Goal: Information Seeking & Learning: Learn about a topic

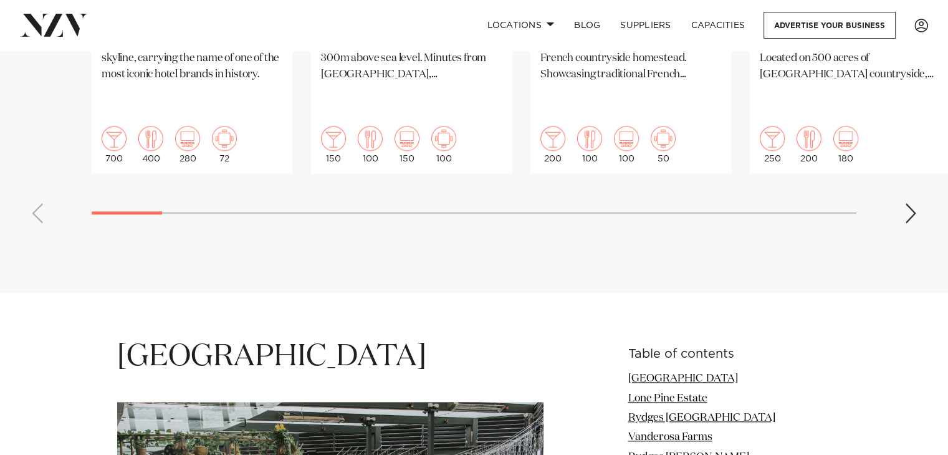
scroll to position [1310, 0]
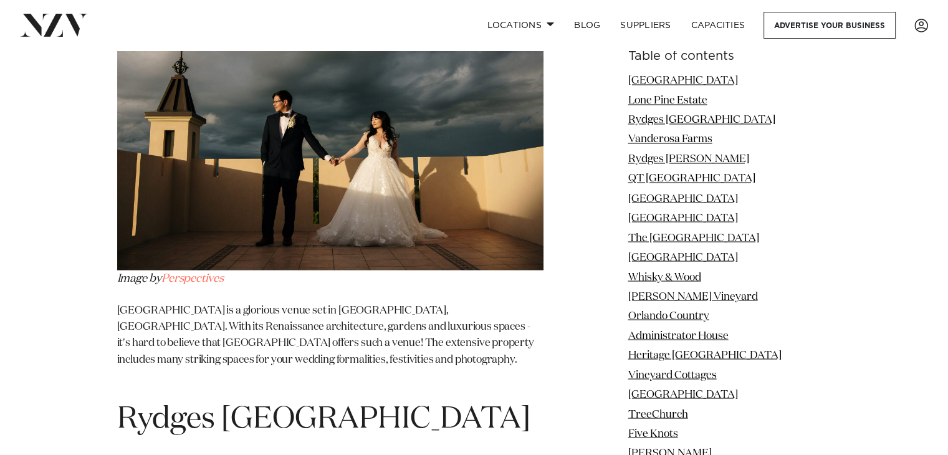
scroll to position [2188, 0]
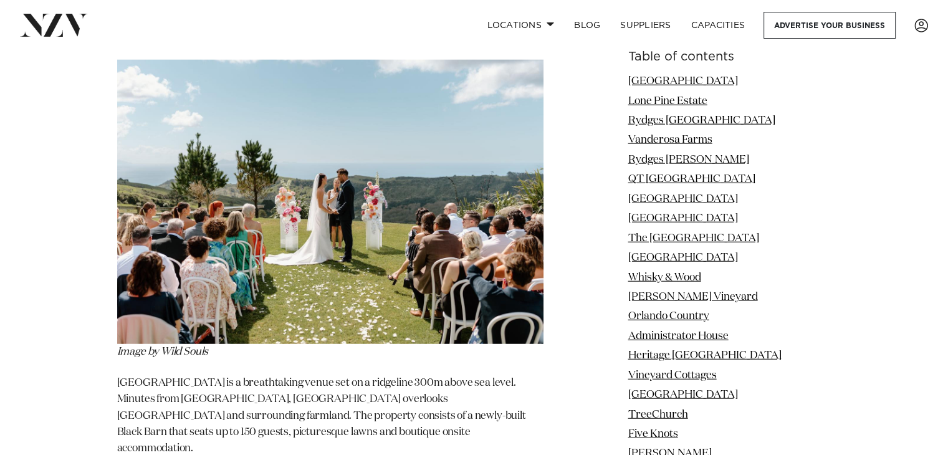
scroll to position [2944, 0]
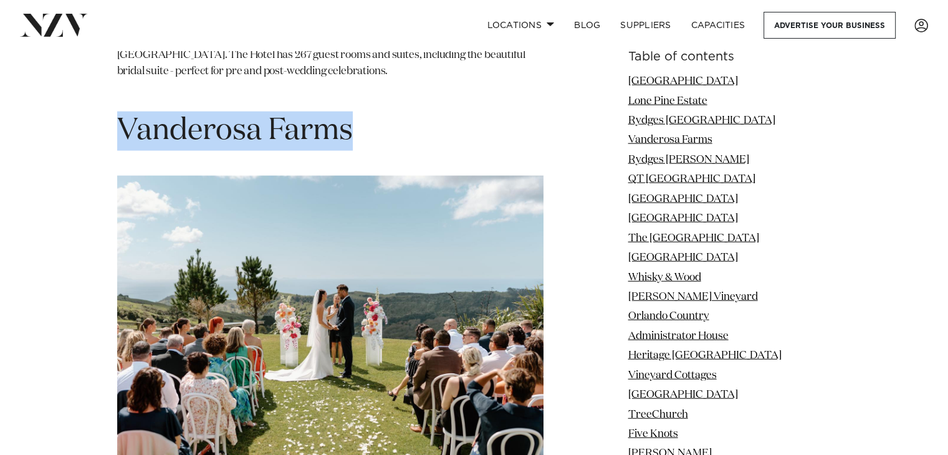
drag, startPoint x: 118, startPoint y: 103, endPoint x: 357, endPoint y: 97, distance: 238.8
click at [357, 112] on h1 "Vanderosa Farms" at bounding box center [330, 131] width 426 height 39
copy h1 "Vanderosa Farms"
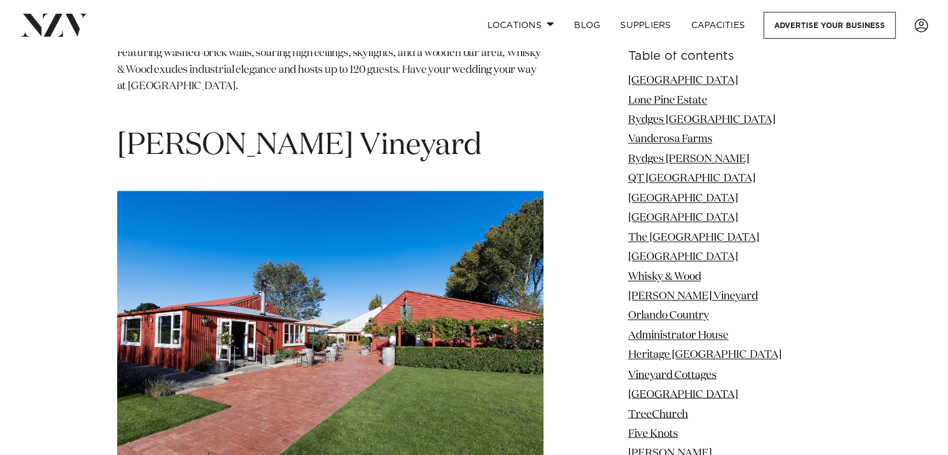
scroll to position [6741, 0]
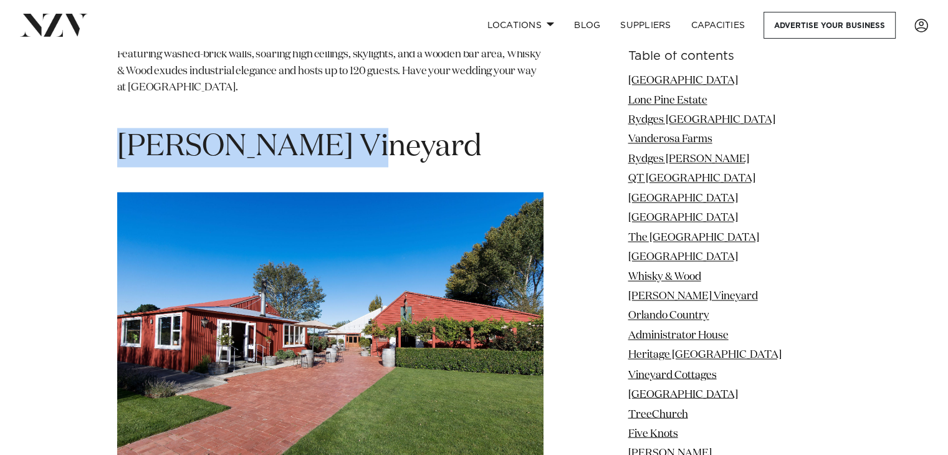
drag, startPoint x: 394, startPoint y: 79, endPoint x: 117, endPoint y: 57, distance: 277.6
click at [117, 128] on h1 "[PERSON_NAME] Vineyard" at bounding box center [330, 147] width 426 height 39
copy span "[PERSON_NAME] Vineyard"
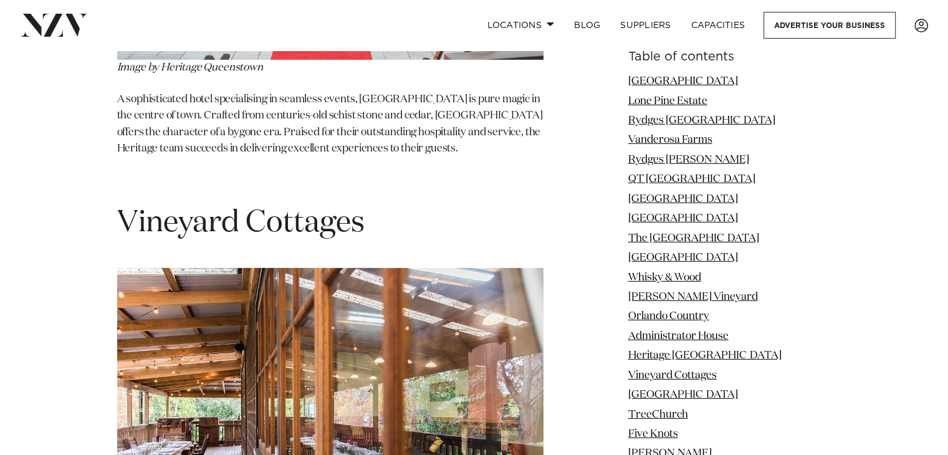
scroll to position [8702, 0]
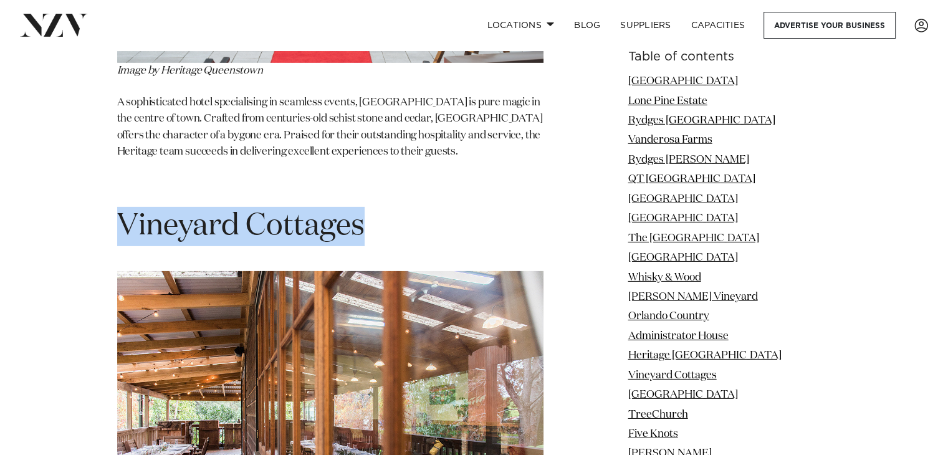
drag, startPoint x: 372, startPoint y: 90, endPoint x: 108, endPoint y: 98, distance: 263.2
copy span "Vineyard Cottages"
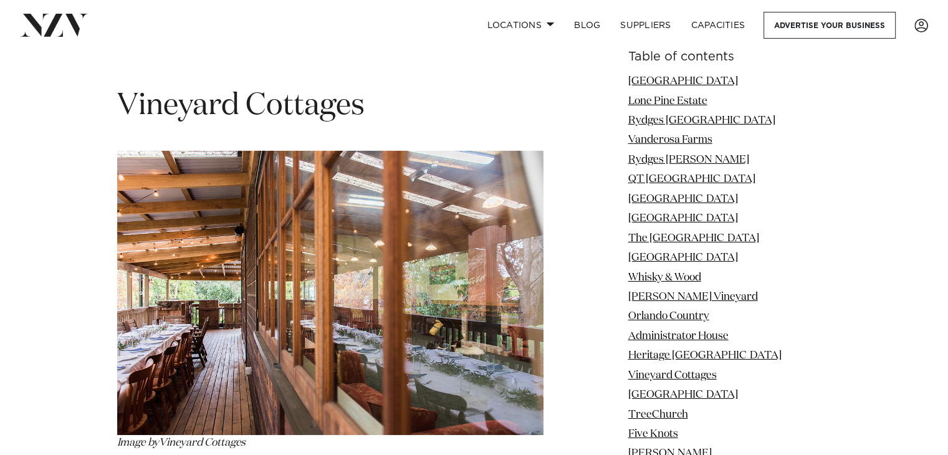
scroll to position [8829, 0]
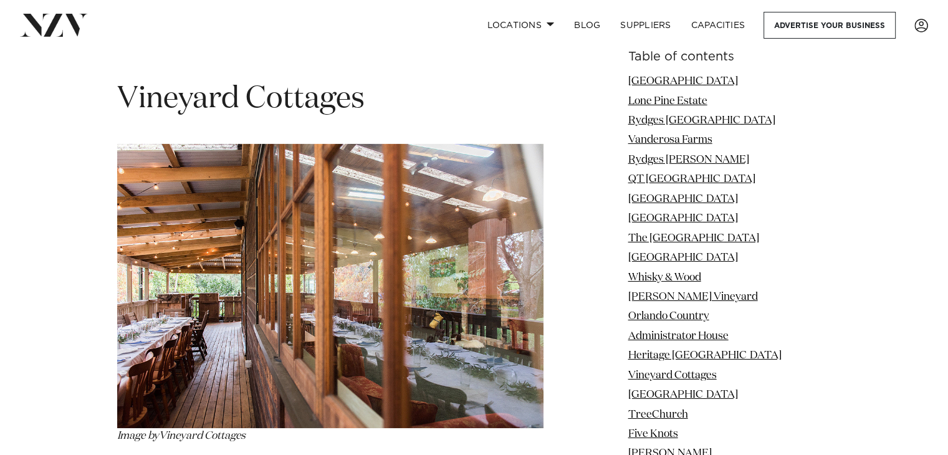
drag, startPoint x: 147, startPoint y: 335, endPoint x: 192, endPoint y: 334, distance: 44.9
copy p "Waimauku"
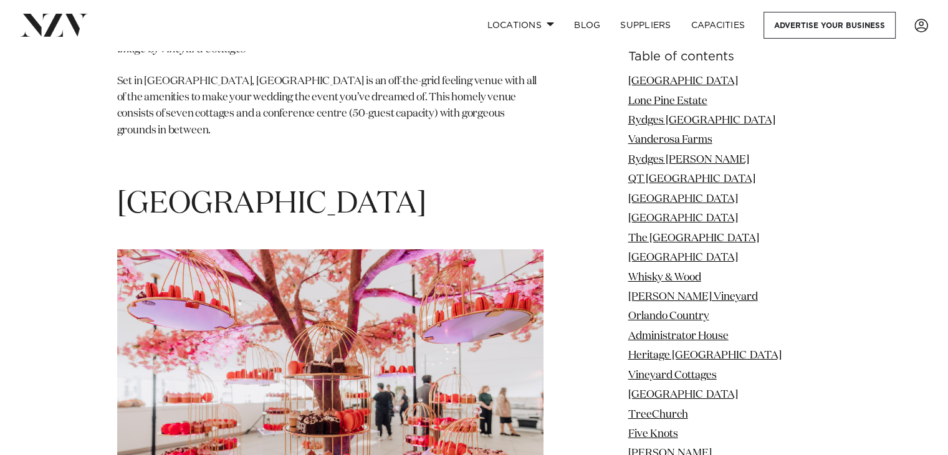
scroll to position [9238, 0]
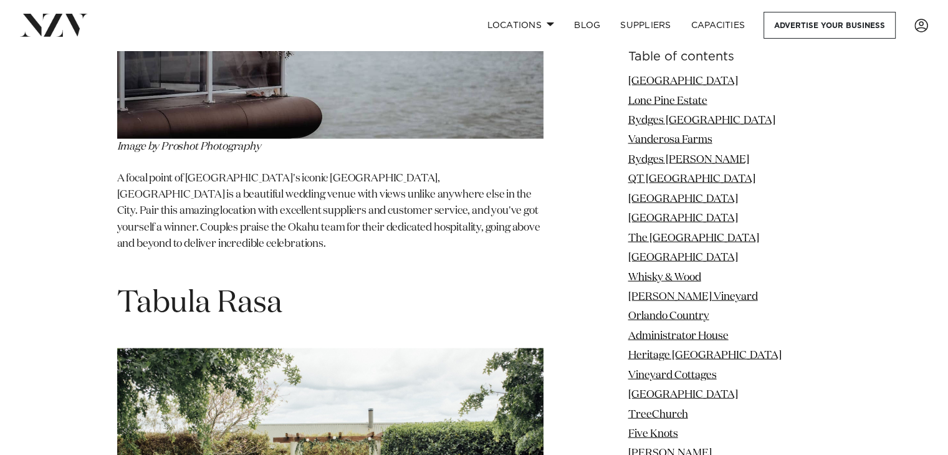
scroll to position [16695, 0]
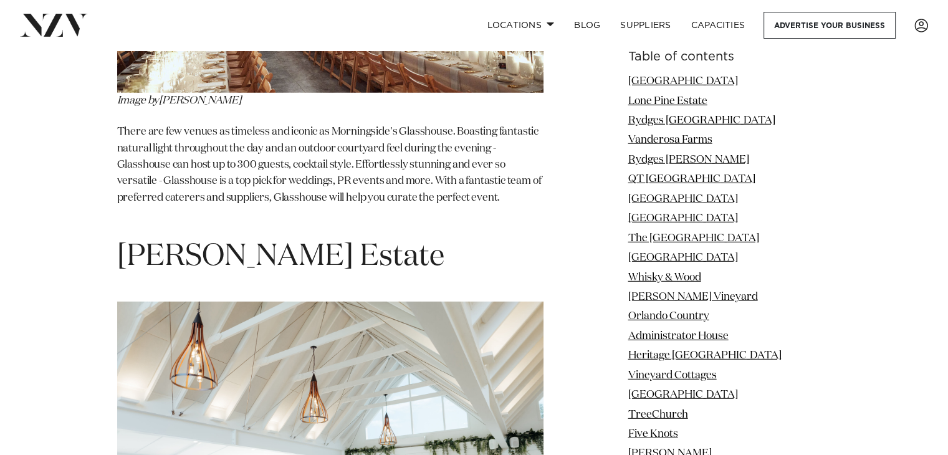
scroll to position [17624, 0]
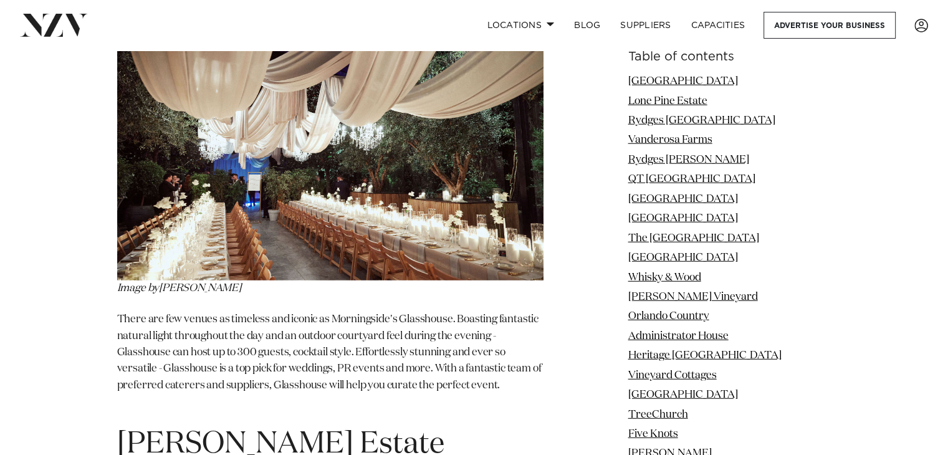
scroll to position [17496, 0]
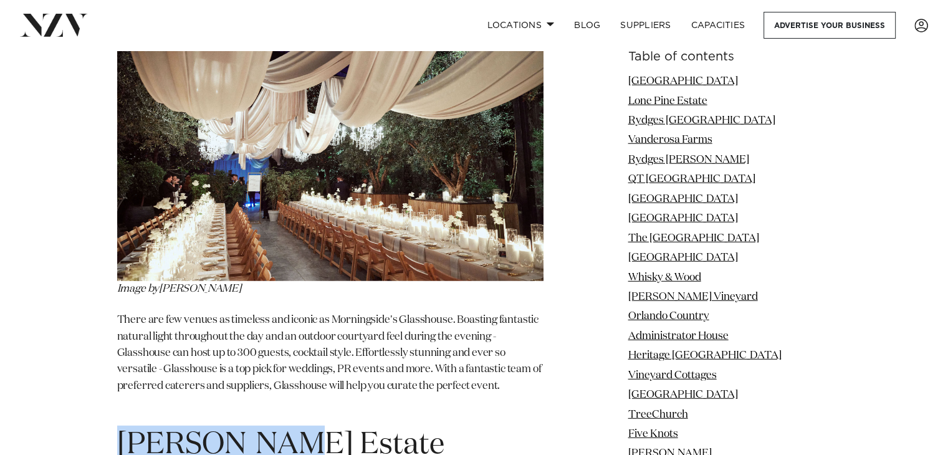
drag, startPoint x: 299, startPoint y: 136, endPoint x: 98, endPoint y: 128, distance: 200.9
copy span "[PERSON_NAME] Estate"
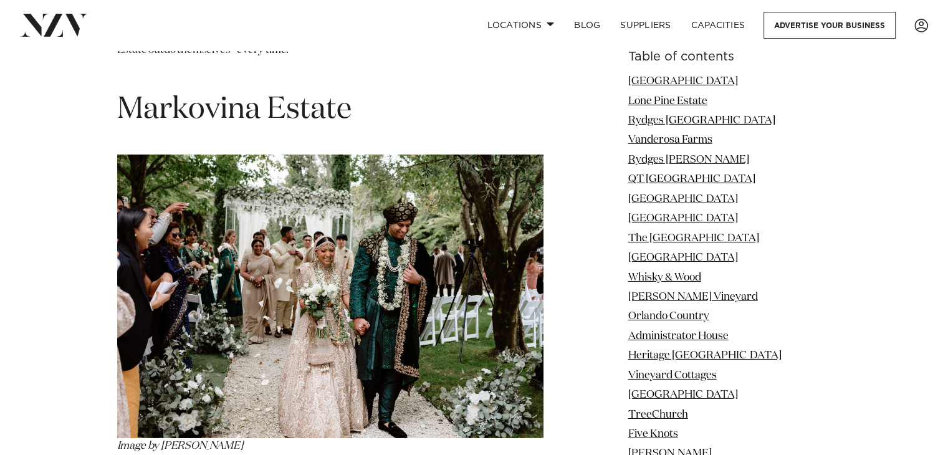
scroll to position [18326, 0]
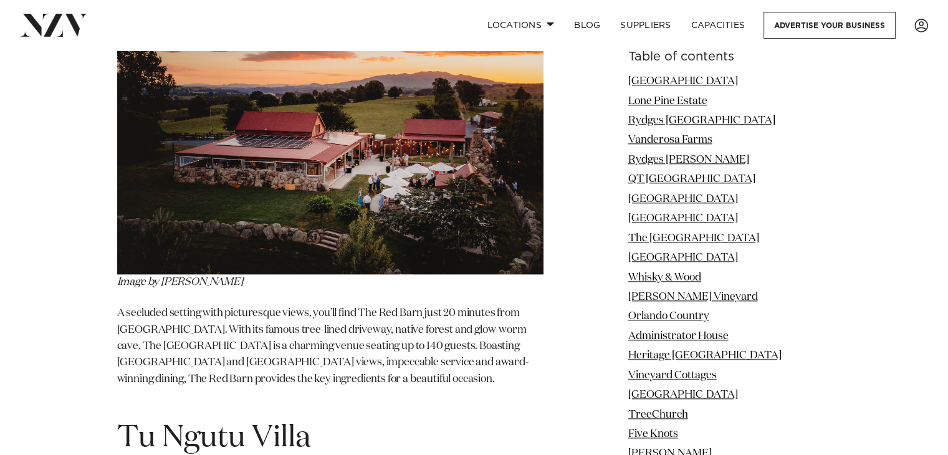
scroll to position [20377, 0]
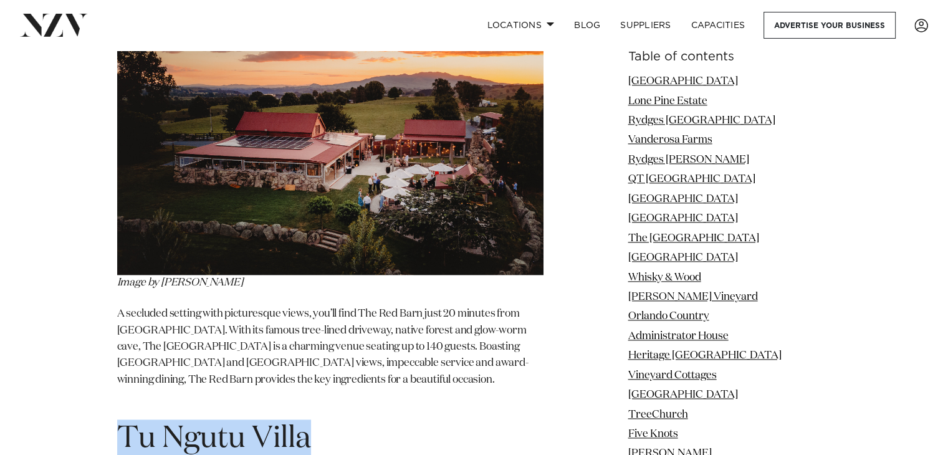
drag, startPoint x: 320, startPoint y: 89, endPoint x: 117, endPoint y: 88, distance: 202.6
click at [117, 420] on h1 "Tu Ngutu Villa" at bounding box center [330, 439] width 426 height 39
copy span "Tu Ngutu Villa"
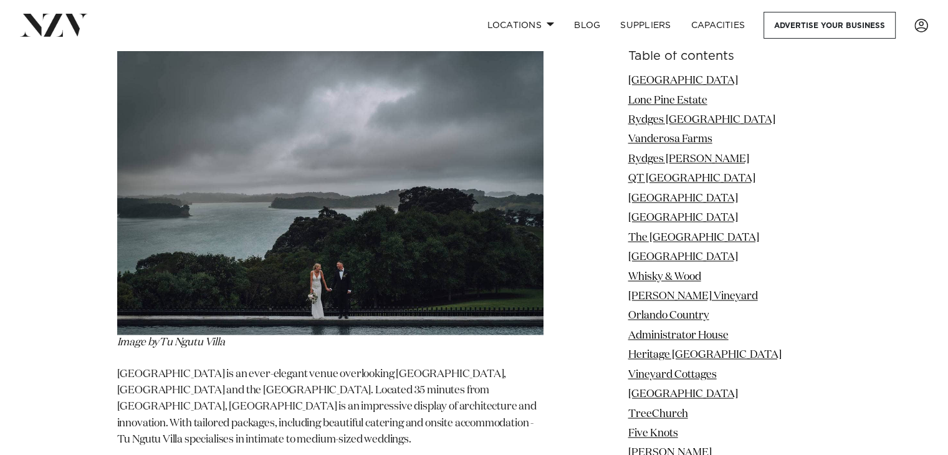
scroll to position [20811, 0]
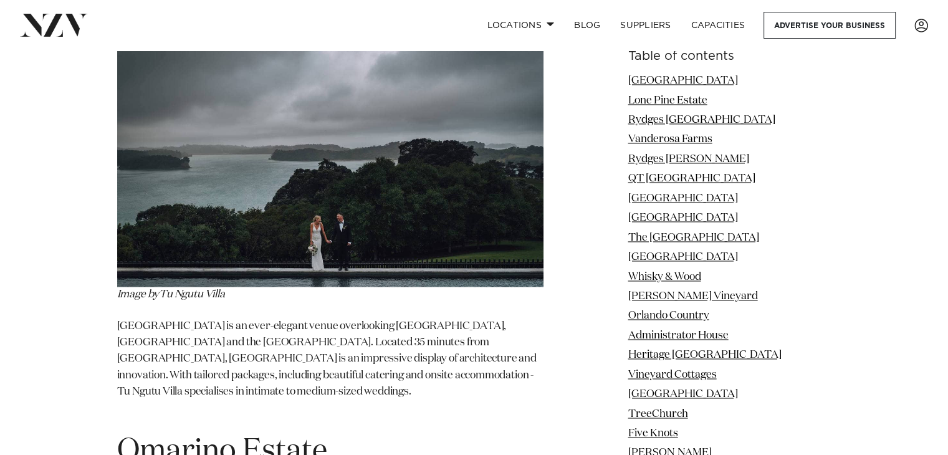
scroll to position [20857, 0]
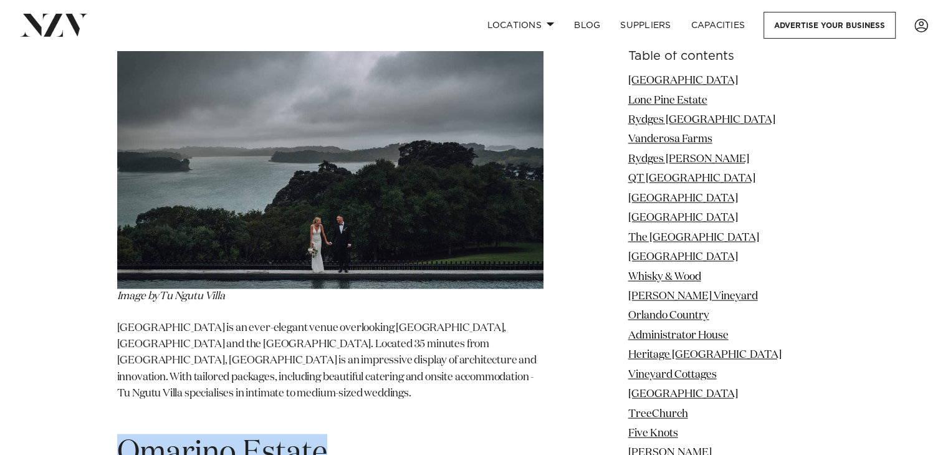
drag, startPoint x: 345, startPoint y: 111, endPoint x: 120, endPoint y: 89, distance: 226.1
click at [120, 434] on h1 "Omarino Estate" at bounding box center [330, 453] width 426 height 39
copy span "Omarino Estate"
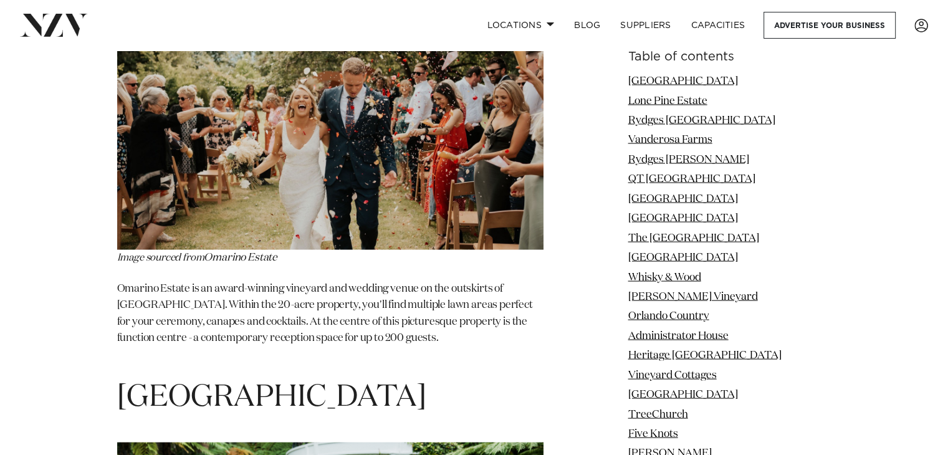
scroll to position [21315, 0]
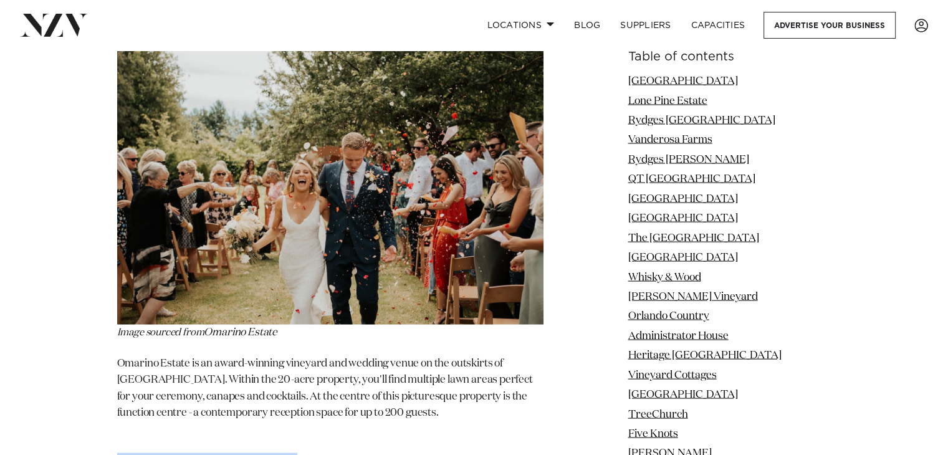
drag, startPoint x: 236, startPoint y: 123, endPoint x: 120, endPoint y: 115, distance: 116.2
copy span "[GEOGRAPHIC_DATA]"
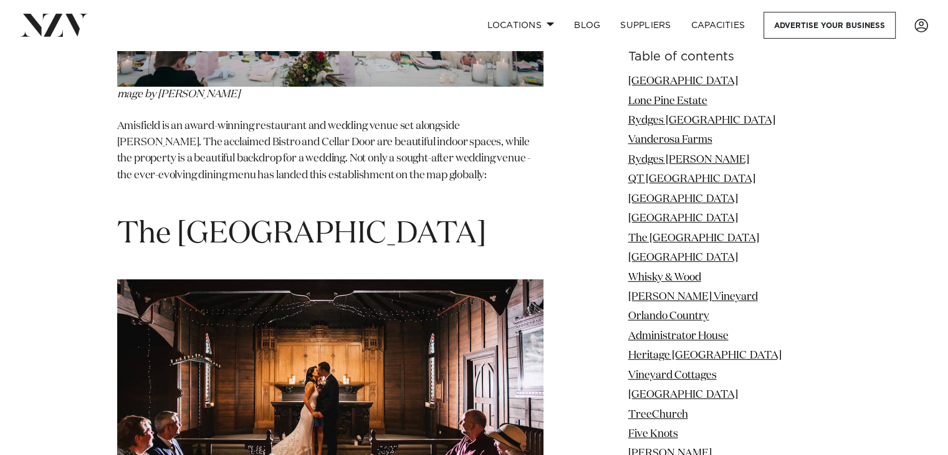
scroll to position [33821, 0]
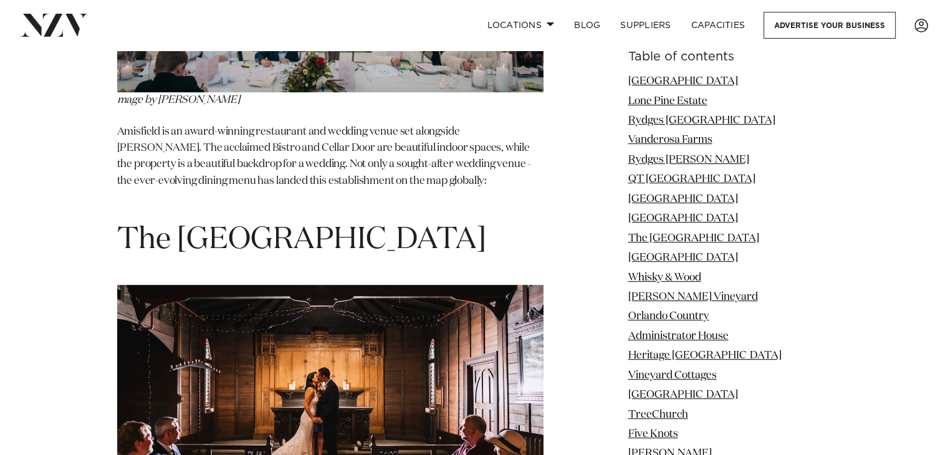
drag, startPoint x: 384, startPoint y: 158, endPoint x: 105, endPoint y: 157, distance: 279.3
copy span "[PERSON_NAME][GEOGRAPHIC_DATA]"
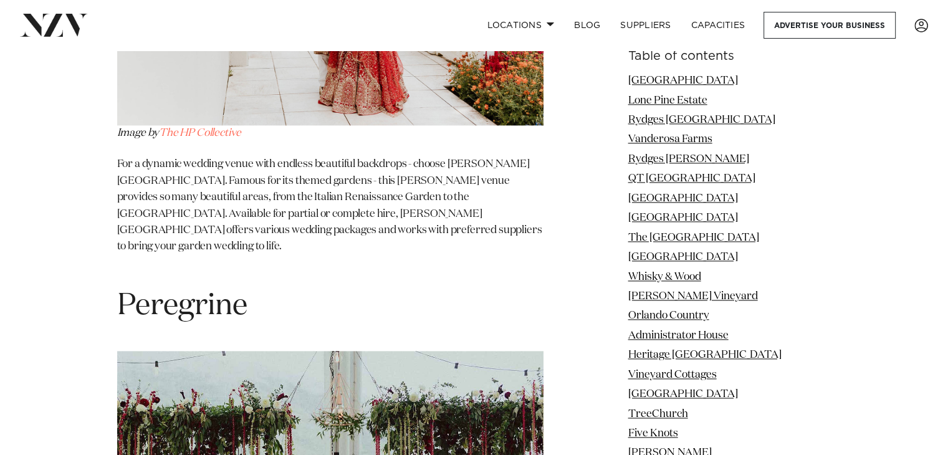
scroll to position [34783, 0]
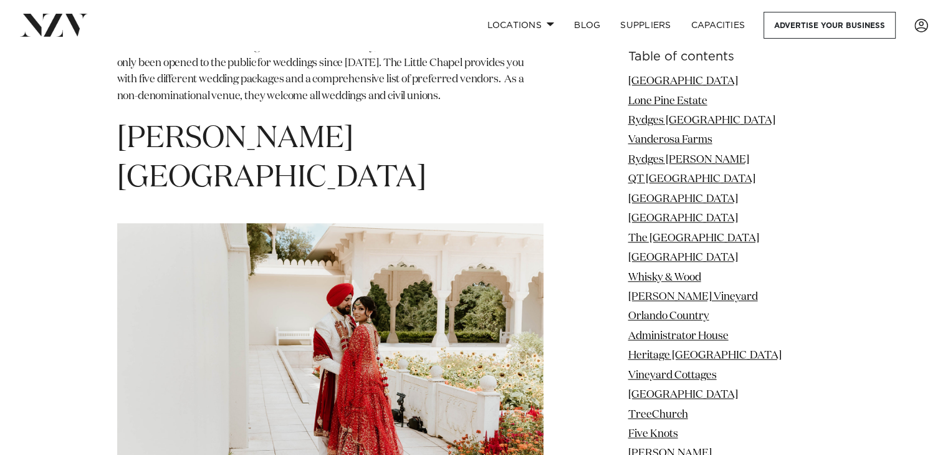
scroll to position [34399, 0]
drag, startPoint x: 251, startPoint y: 74, endPoint x: 87, endPoint y: 61, distance: 165.1
copy span "Peregrine"
